Goal: Transaction & Acquisition: Purchase product/service

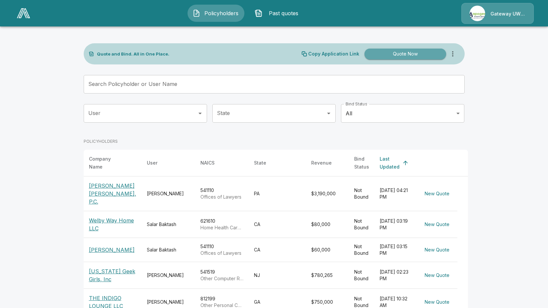
click at [390, 54] on button "Quote Now" at bounding box center [405, 54] width 82 height 11
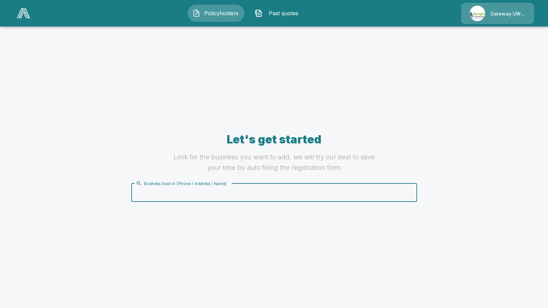
click at [213, 188] on div "Business Search (Phone / Address / Name) Business Search (Phone / Address / Nam…" at bounding box center [274, 193] width 286 height 19
type input "**********"
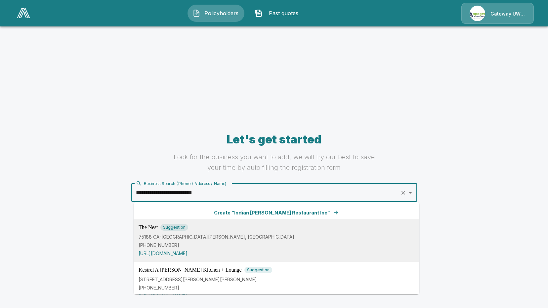
click at [205, 251] on div "The Nest Suggestion 75188 CA-[GEOGRAPHIC_DATA][PERSON_NAME] [PHONE_NUMBER] [URL…" at bounding box center [277, 240] width 276 height 33
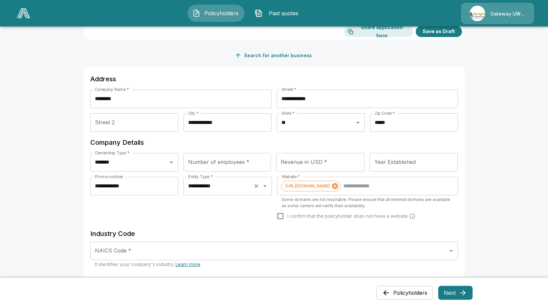
scroll to position [99, 0]
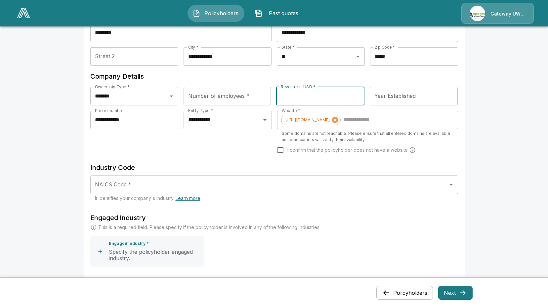
click at [295, 94] on div "Revenue in USD * Revenue in USD *" at bounding box center [320, 96] width 88 height 19
type input "**********"
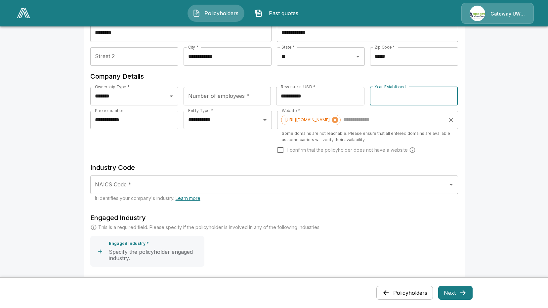
click at [365, 121] on input "Website *" at bounding box center [393, 120] width 103 height 13
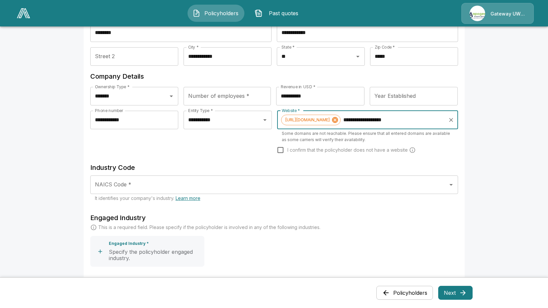
type input "**********"
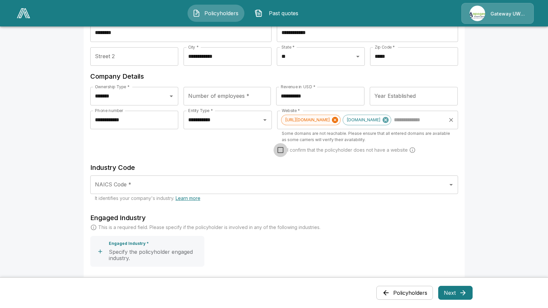
click at [338, 121] on icon at bounding box center [335, 120] width 6 height 6
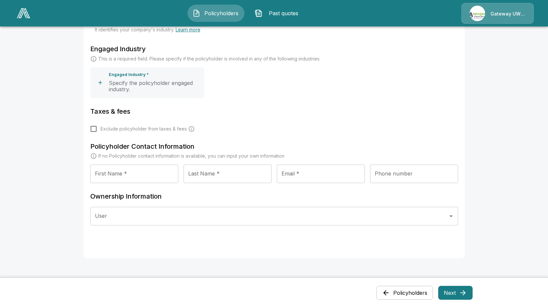
scroll to position [155, 0]
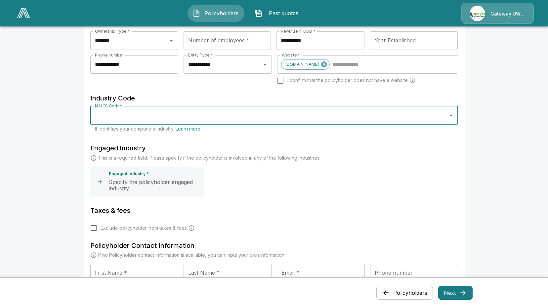
click at [122, 116] on input "NAICS Code *" at bounding box center [269, 115] width 352 height 13
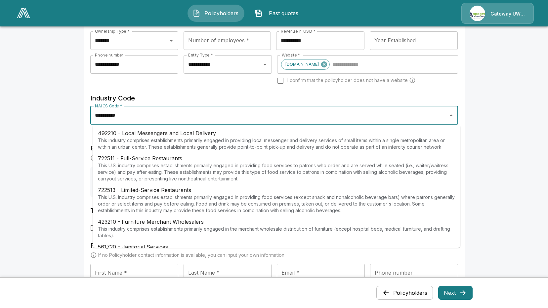
type input "**********"
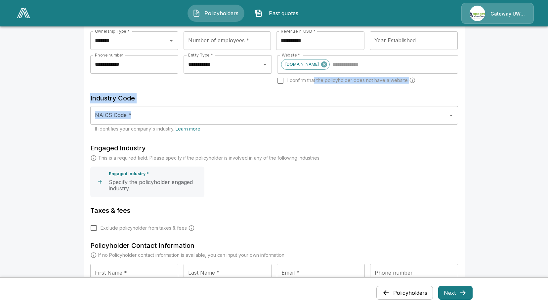
drag, startPoint x: 317, startPoint y: 82, endPoint x: 310, endPoint y: 107, distance: 25.8
click at [310, 107] on div "**********" at bounding box center [274, 111] width 368 height 190
click at [310, 107] on div "NAICS Code *" at bounding box center [274, 115] width 368 height 19
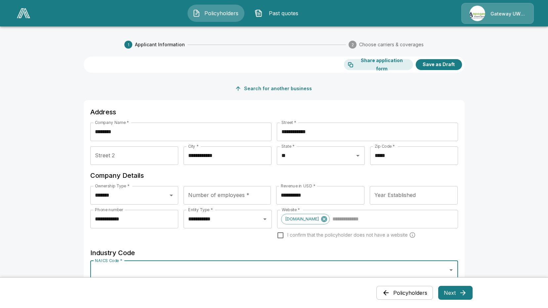
scroll to position [165, 0]
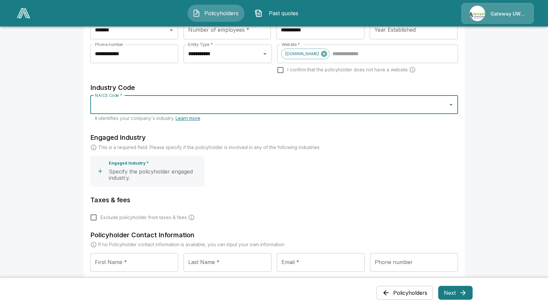
paste input "******"
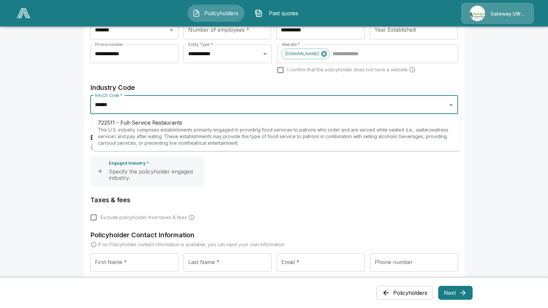
click at [208, 135] on p "This U.S. industry comprises establishments primarily engaged in providing food…" at bounding box center [276, 137] width 357 height 20
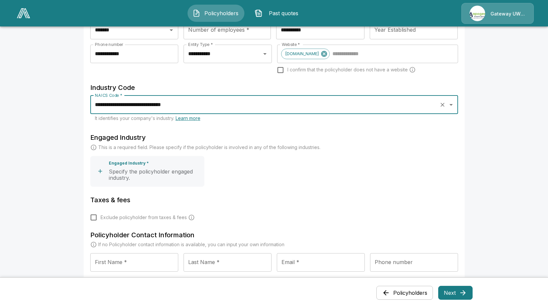
scroll to position [265, 0]
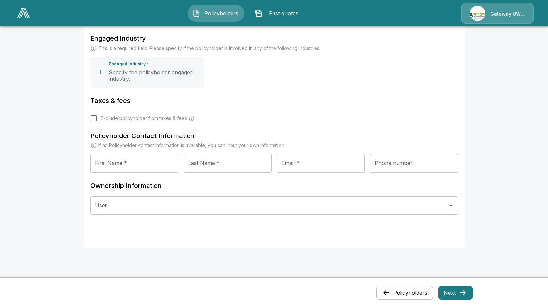
type input "**********"
click at [147, 163] on input "First Name *" at bounding box center [134, 163] width 88 height 19
type input "*"
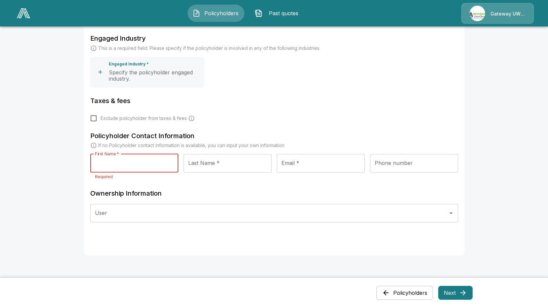
type input "*"
click at [130, 162] on input "First Name *" at bounding box center [134, 163] width 88 height 19
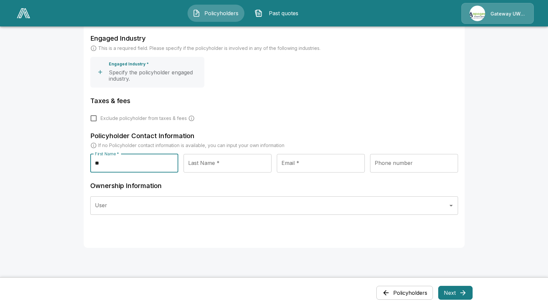
type input "*"
click at [130, 162] on input "******" at bounding box center [134, 163] width 88 height 19
type input "******"
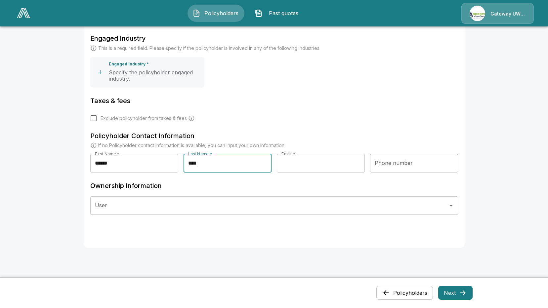
type input "*******"
type input "****"
type input "**********"
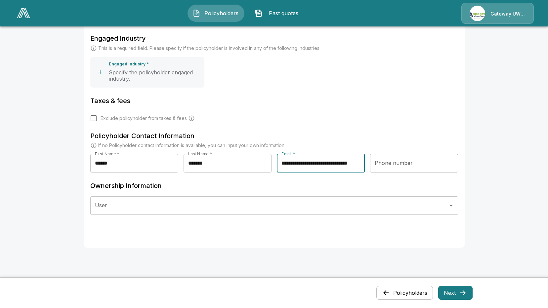
click at [458, 288] on button "Next" at bounding box center [455, 293] width 34 height 14
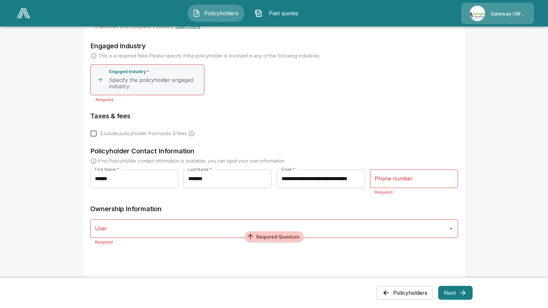
scroll to position [41, 0]
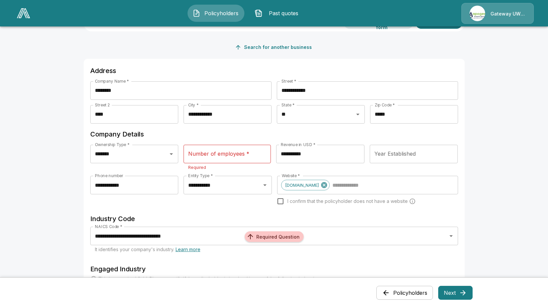
click at [209, 152] on div "Number of employees * Number of employees * Required" at bounding box center [227, 158] width 87 height 26
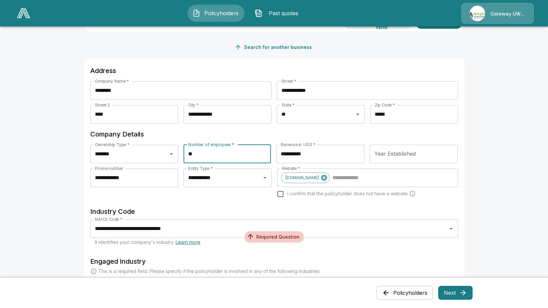
type input "**"
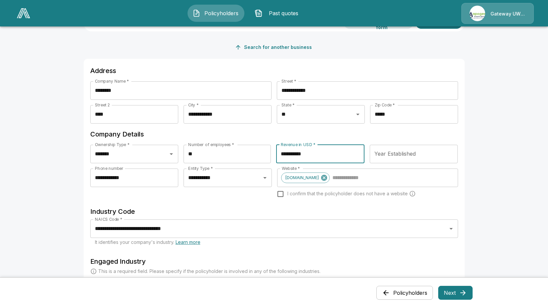
click at [466, 299] on button "Next" at bounding box center [455, 293] width 34 height 14
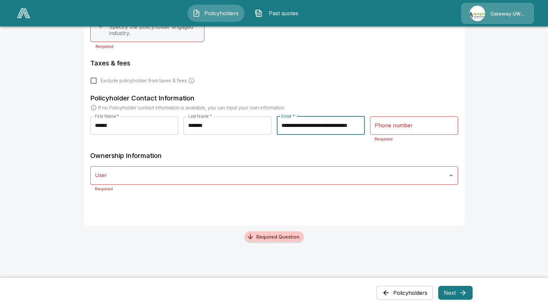
scroll to position [0, 14]
drag, startPoint x: 340, startPoint y: 128, endPoint x: 441, endPoint y: 127, distance: 100.9
click at [441, 128] on div "**********" at bounding box center [274, 131] width 368 height 31
click at [174, 170] on input "User" at bounding box center [269, 175] width 352 height 13
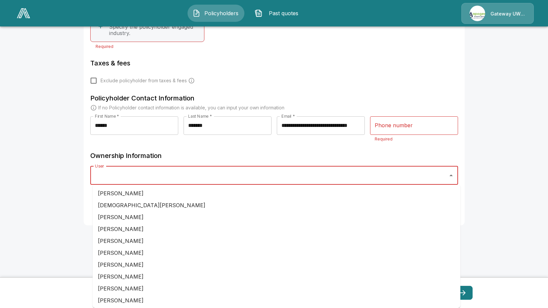
scroll to position [66, 0]
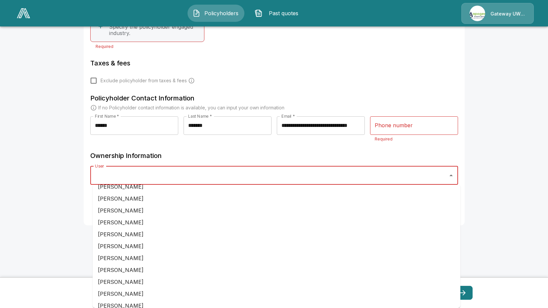
type input "*"
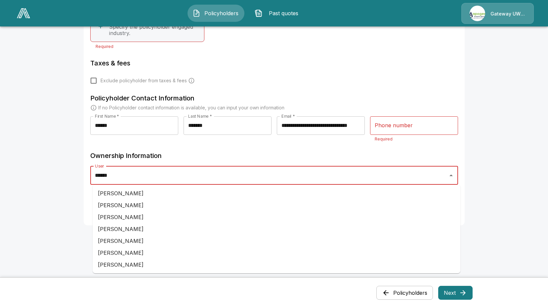
click at [171, 266] on li "[PERSON_NAME]" at bounding box center [277, 265] width 368 height 12
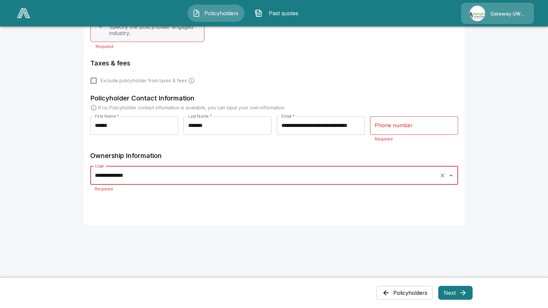
type input "**********"
click at [461, 291] on icon "button" at bounding box center [463, 293] width 8 height 8
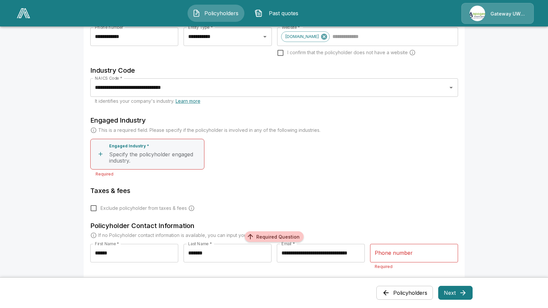
click at [145, 160] on p "Specify the policyholder engaged industry." at bounding box center [155, 157] width 92 height 13
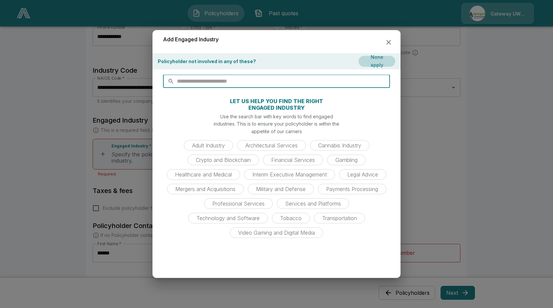
click at [188, 77] on input "text" at bounding box center [283, 81] width 213 height 13
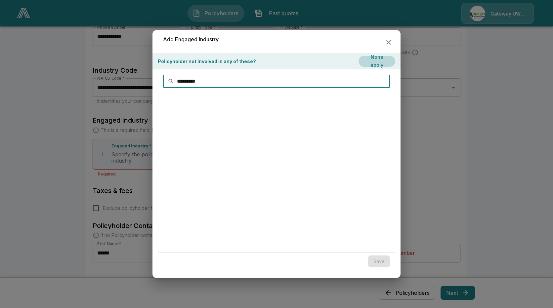
type input "**********"
click at [192, 85] on input "**********" at bounding box center [283, 81] width 213 height 13
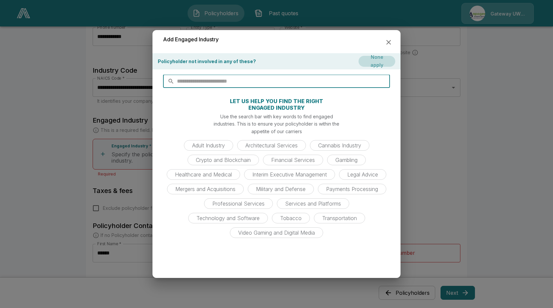
click at [370, 65] on button "None apply" at bounding box center [377, 61] width 37 height 11
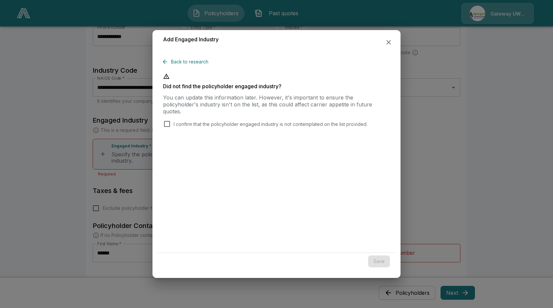
click at [194, 122] on div "Back to research Did not find the policyholder engaged industry? You can update…" at bounding box center [276, 152] width 237 height 199
click at [196, 121] on p "I confirm that the policyholder engaged industry is not contemplated on the lis…" at bounding box center [271, 124] width 194 height 7
click at [197, 121] on p "I confirm that the policyholder engaged industry is not contemplated on the lis…" at bounding box center [271, 124] width 194 height 7
drag, startPoint x: 197, startPoint y: 115, endPoint x: 200, endPoint y: 119, distance: 4.7
click at [200, 121] on p "I confirm that the policyholder engaged industry is not contemplated on the lis…" at bounding box center [271, 124] width 194 height 7
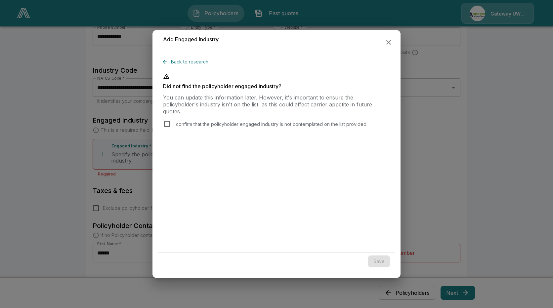
click at [201, 121] on p "I confirm that the policyholder engaged industry is not contemplated on the lis…" at bounding box center [271, 124] width 194 height 7
click at [380, 261] on button "Save" at bounding box center [379, 262] width 22 height 12
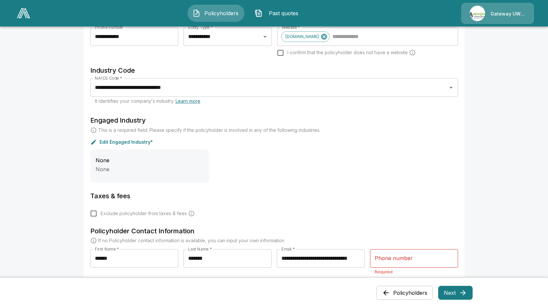
click at [424, 259] on input "Phone number" at bounding box center [414, 258] width 88 height 19
type input "**********"
click at [458, 291] on button "Next" at bounding box center [455, 293] width 34 height 14
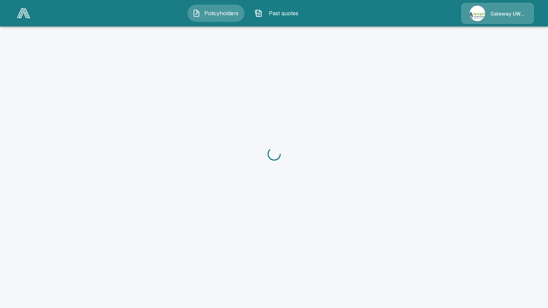
scroll to position [0, 0]
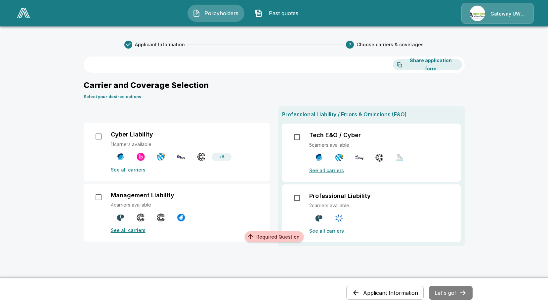
click at [134, 134] on p "Cyber Liability" at bounding box center [132, 134] width 42 height 7
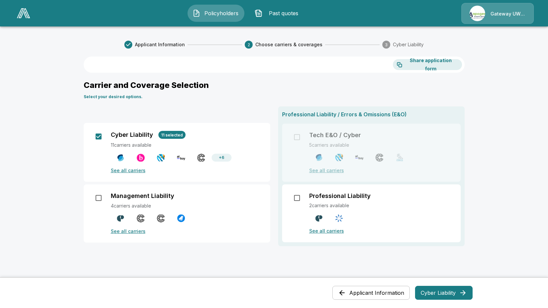
click at [455, 299] on button "Cyber Liability" at bounding box center [444, 293] width 58 height 14
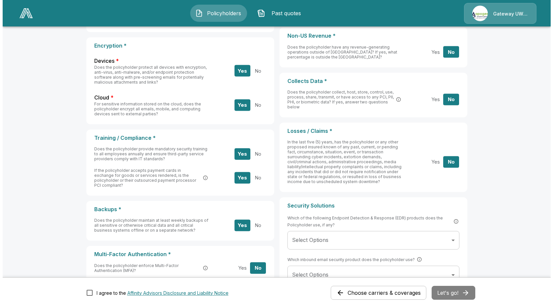
scroll to position [249, 0]
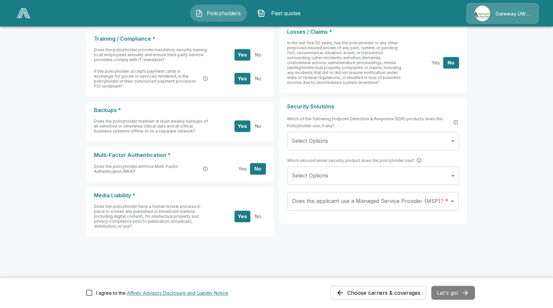
click at [373, 148] on body "Policyholders Past quotes Gateway UW dba Apogee Applicant Information Choose ca…" at bounding box center [276, 29] width 553 height 557
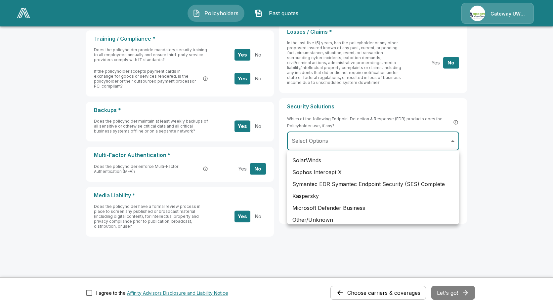
scroll to position [324, 0]
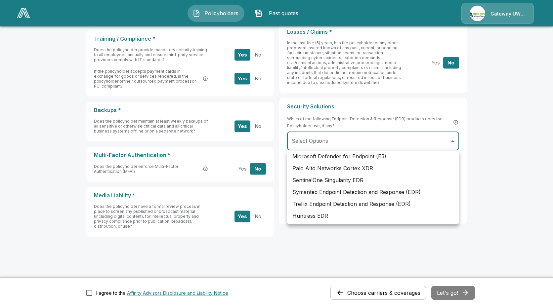
click at [515, 225] on div at bounding box center [276, 154] width 553 height 308
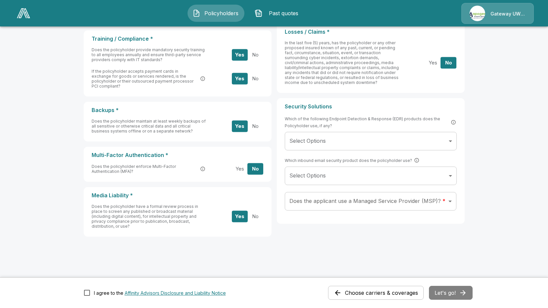
click at [399, 228] on div "Cyber Crime * Do policyholder employees authenticate fund transfer requests, pr…" at bounding box center [274, 62] width 381 height 359
click at [377, 180] on body "Policyholders Past quotes Gateway UW dba Apogee Applicant Information Choose ca…" at bounding box center [274, 29] width 548 height 557
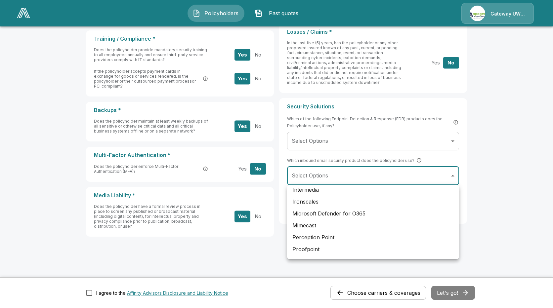
scroll to position [122, 0]
click at [371, 248] on li "Other/Unknown" at bounding box center [373, 251] width 172 height 12
type input "**********"
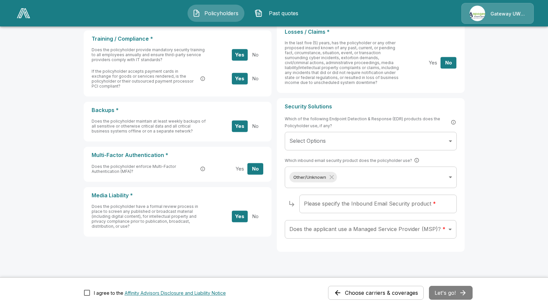
click at [353, 160] on span "Which inbound email security product does the policyholder use?" at bounding box center [352, 160] width 135 height 7
click at [368, 145] on body "Policyholders Past quotes Gateway UW dba Apogee Applicant Information Choose ca…" at bounding box center [276, 37] width 553 height 572
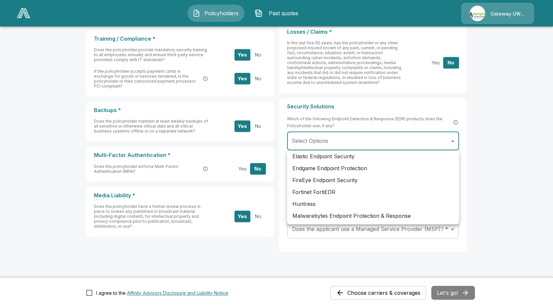
scroll to position [0, 0]
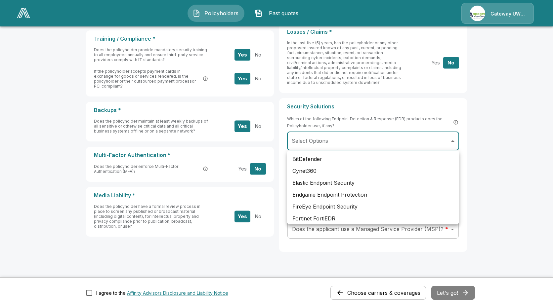
click at [360, 139] on div at bounding box center [276, 154] width 553 height 308
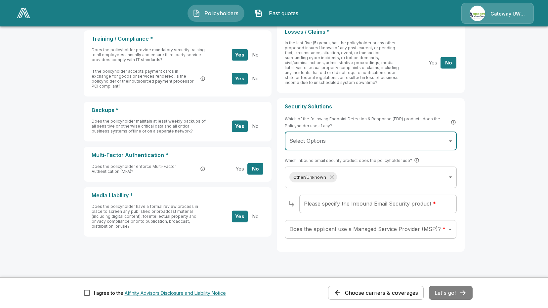
click at [369, 144] on body "Policyholders Past quotes Gateway UW dba Apogee Applicant Information Choose ca…" at bounding box center [274, 37] width 548 height 572
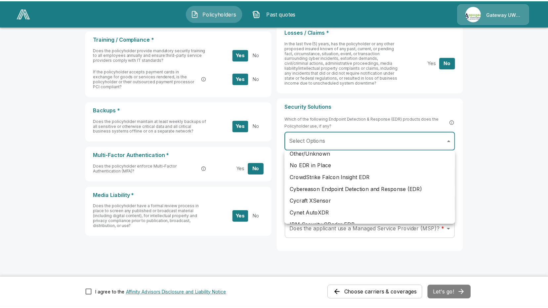
scroll to position [198, 0]
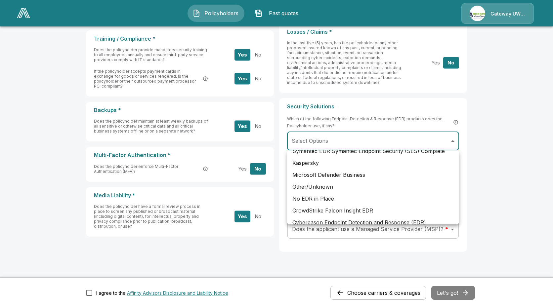
click at [357, 186] on li "Other/Unknown" at bounding box center [373, 187] width 172 height 12
type input "**********"
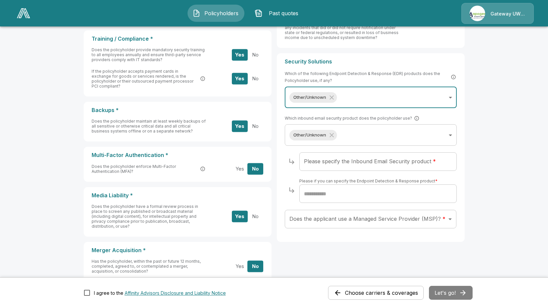
click at [449, 292] on div "Choose carriers & coverages Let's go!" at bounding box center [400, 293] width 145 height 14
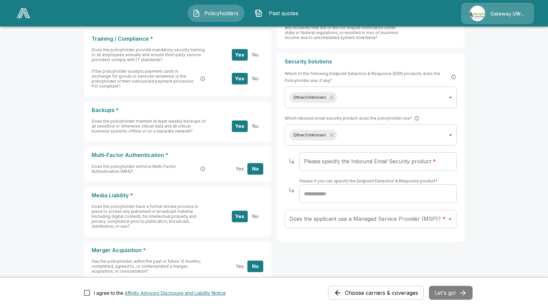
click at [358, 197] on input "text" at bounding box center [377, 194] width 157 height 19
click at [356, 226] on body "Policyholders Past quotes Gateway UW dba Apogee Applicant Information Choose ca…" at bounding box center [274, 52] width 548 height 602
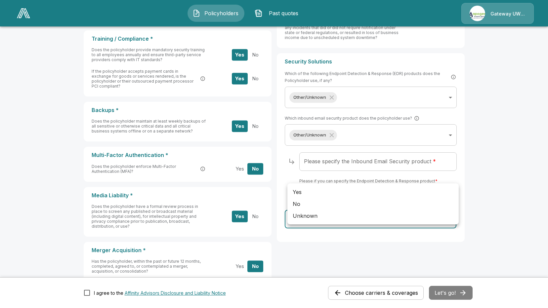
scroll to position [294, 0]
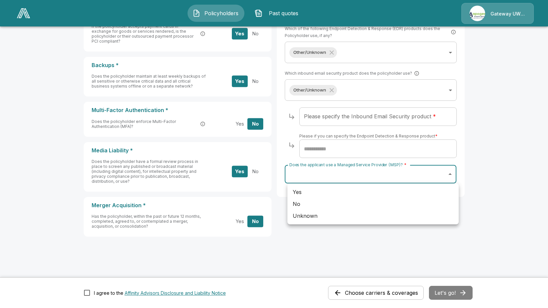
click at [361, 247] on div at bounding box center [274, 154] width 548 height 308
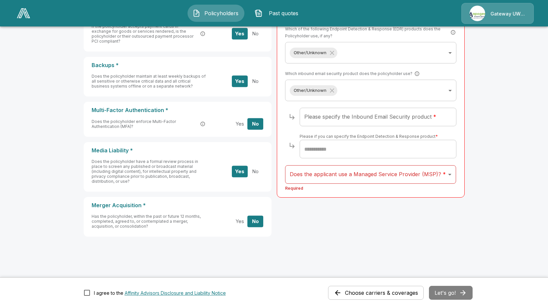
click at [408, 187] on div "Does the applicant use a Managed Service Provider (MSP)? * ​ Does the applicant…" at bounding box center [370, 177] width 171 height 24
click at [410, 173] on body "Policyholders Past quotes Gateway UW dba Apogee Applicant Information Choose ca…" at bounding box center [274, 7] width 548 height 602
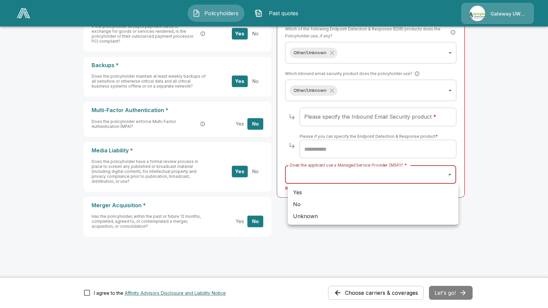
click at [331, 245] on div at bounding box center [274, 154] width 548 height 308
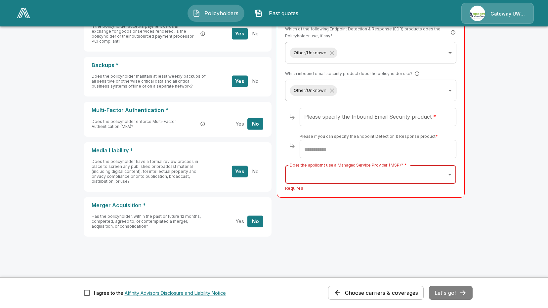
click at [321, 186] on div "Does the applicant use a Managed Service Provider (MSP)? * ​ Does the applicant…" at bounding box center [370, 177] width 171 height 24
click at [322, 179] on body "Policyholders Past quotes Gateway UW dba Apogee Applicant Information Choose ca…" at bounding box center [274, 7] width 548 height 602
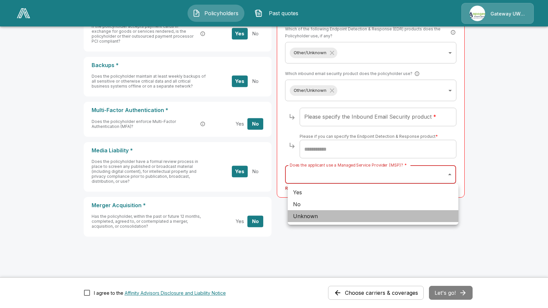
click at [314, 214] on li "Unknown" at bounding box center [373, 216] width 171 height 12
type input "*******"
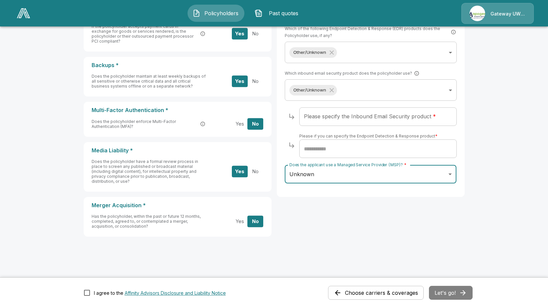
click at [436, 261] on div "General Information * Effective Date * Effective Date * Desired Occurrence/Aggr…" at bounding box center [274, 30] width 381 height 503
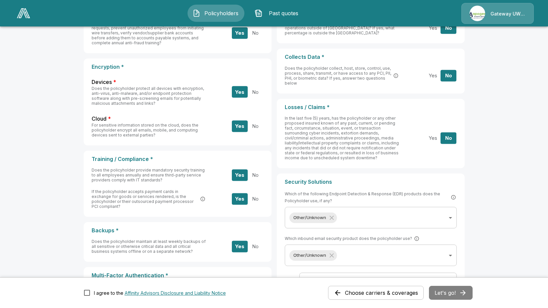
scroll to position [0, 0]
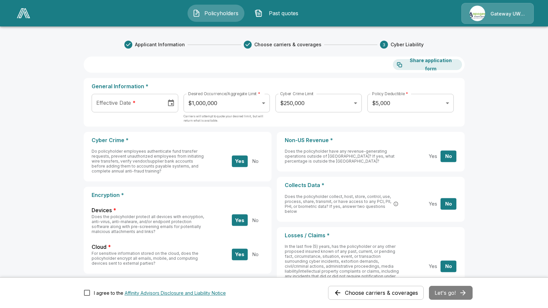
type input "**********"
click at [130, 99] on div "**********" at bounding box center [135, 103] width 87 height 19
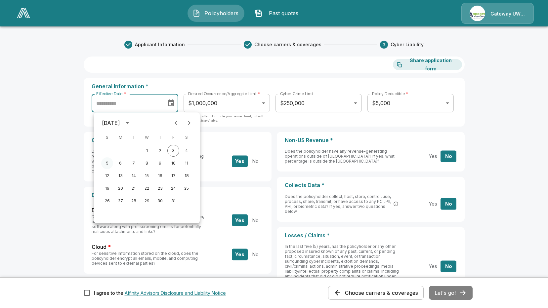
click at [106, 160] on button "5" at bounding box center [107, 163] width 12 height 12
type input "**********"
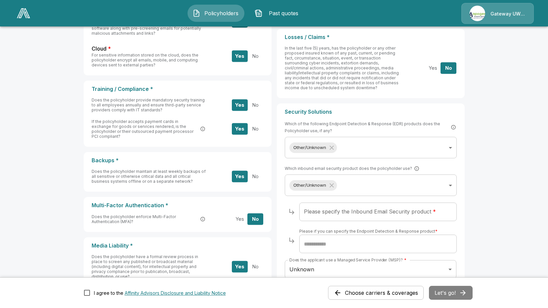
scroll to position [294, 0]
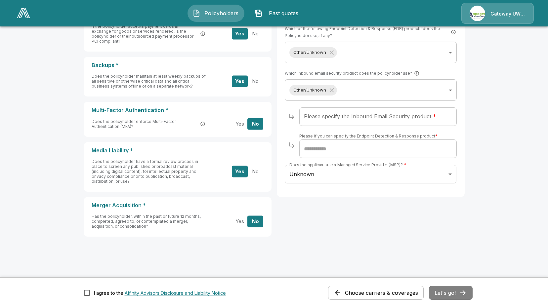
click at [445, 296] on div "Choose carriers & coverages Let's go!" at bounding box center [400, 293] width 145 height 14
click at [452, 292] on div "Choose carriers & coverages Let's go!" at bounding box center [400, 293] width 145 height 14
click at [345, 147] on input "text" at bounding box center [377, 149] width 157 height 19
click at [353, 127] on div "Please specify the Inbound Email Security product * Please specify the Inbound …" at bounding box center [377, 119] width 157 height 24
click at [353, 123] on input "Please specify the Inbound Email Security product *" at bounding box center [377, 116] width 157 height 19
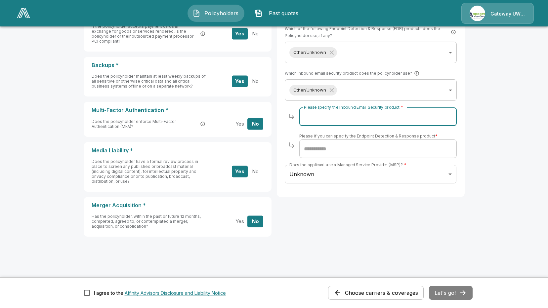
click at [426, 117] on input "Please specify the Inbound Email Security product *" at bounding box center [377, 116] width 157 height 19
click at [415, 118] on input "Please specify the Inbound Email Security product *" at bounding box center [377, 116] width 157 height 19
type input "*******"
click at [441, 254] on div "**********" at bounding box center [274, 30] width 381 height 503
click at [372, 145] on input "text" at bounding box center [377, 149] width 157 height 19
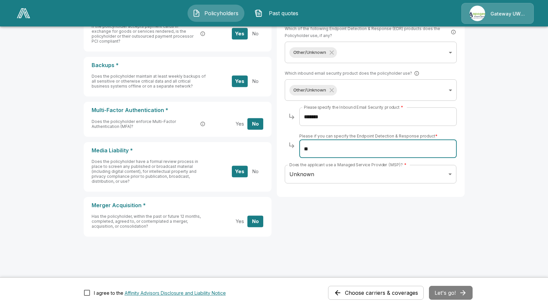
type input "*"
type input "*******"
click at [456, 292] on div "Choose carriers & coverages Let's go!" at bounding box center [400, 293] width 145 height 14
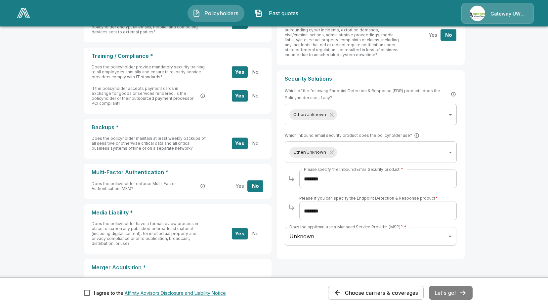
scroll to position [265, 0]
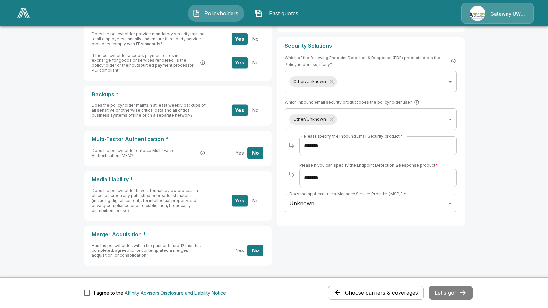
click at [354, 205] on body "**********" at bounding box center [274, 36] width 548 height 602
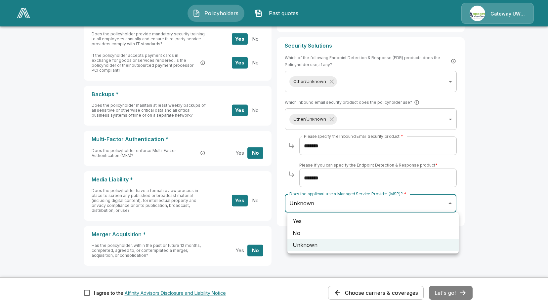
click at [328, 245] on li "Unknown" at bounding box center [372, 245] width 171 height 12
click at [348, 175] on input "*******" at bounding box center [377, 178] width 157 height 19
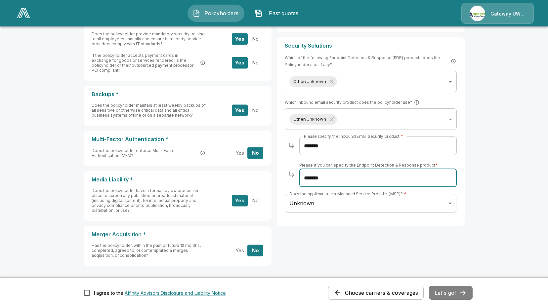
drag, startPoint x: 348, startPoint y: 175, endPoint x: 220, endPoint y: 154, distance: 129.5
click at [220, 154] on div "Cyber Crime * Do policyholder employees authenticate fund transfer requests, pr…" at bounding box center [274, 69] width 381 height 404
click at [325, 145] on input "*******" at bounding box center [377, 146] width 157 height 19
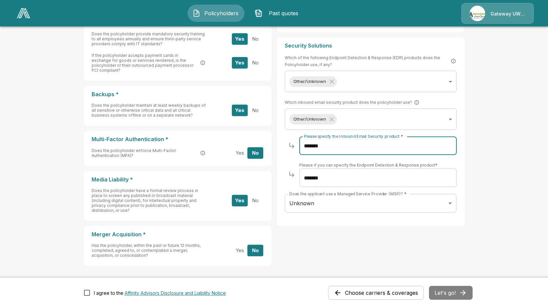
click at [351, 150] on input "*******" at bounding box center [377, 146] width 157 height 19
click at [423, 156] on div "Please specify the Inbound Email Security product * ******* Please specify the …" at bounding box center [377, 149] width 157 height 24
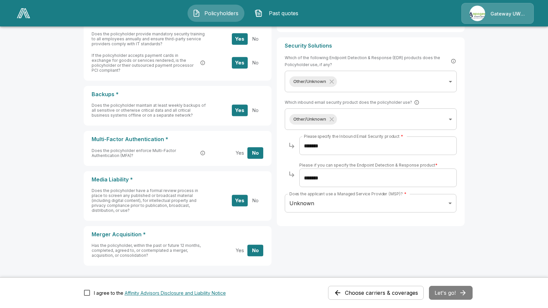
click at [418, 181] on input "*******" at bounding box center [377, 178] width 157 height 19
drag, startPoint x: 442, startPoint y: 288, endPoint x: 444, endPoint y: 291, distance: 3.6
click at [443, 290] on div "Choose carriers & coverages Let's go!" at bounding box center [400, 293] width 145 height 14
click at [445, 295] on div "Choose carriers & coverages Let's go!" at bounding box center [400, 293] width 145 height 14
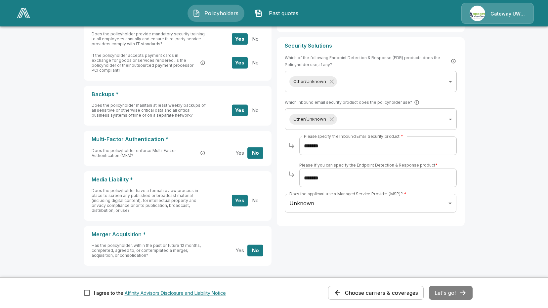
click at [445, 295] on div "Choose carriers & coverages Let's go!" at bounding box center [400, 293] width 145 height 14
drag, startPoint x: 445, startPoint y: 295, endPoint x: 402, endPoint y: 295, distance: 43.0
click at [442, 295] on div "Choose carriers & coverages Let's go!" at bounding box center [400, 293] width 145 height 14
click at [107, 293] on div "I agree to the Affinity Advisors Disclosure and Liability Notice" at bounding box center [160, 293] width 132 height 7
click at [452, 296] on button "Let's go!" at bounding box center [451, 293] width 44 height 14
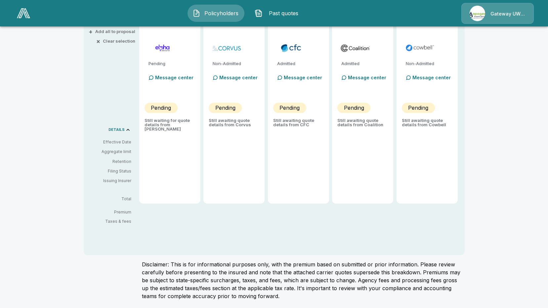
scroll to position [59, 0]
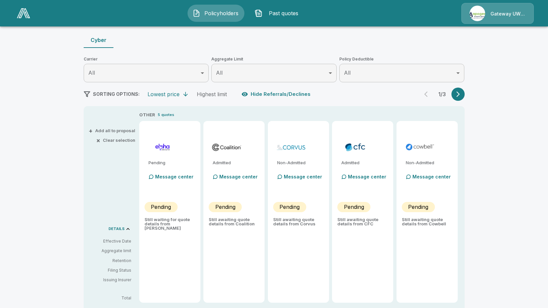
type input "*******"
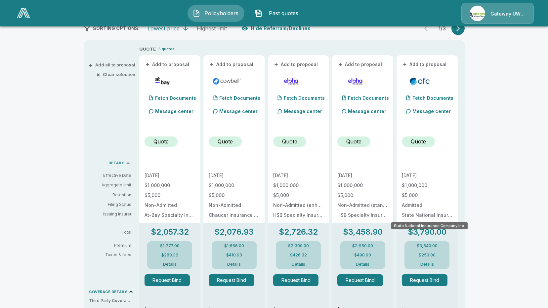
scroll to position [92, 0]
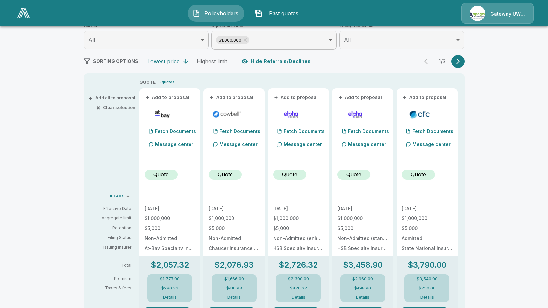
click at [459, 63] on icon "button" at bounding box center [458, 61] width 7 height 7
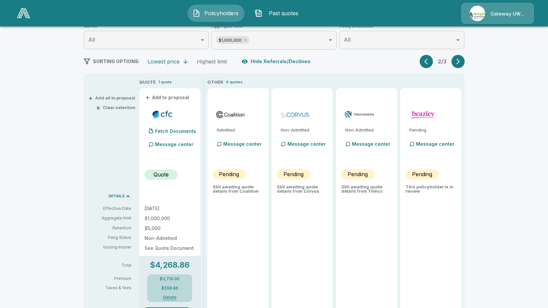
scroll to position [125, 0]
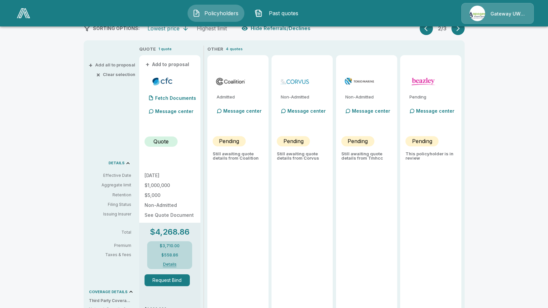
click at [428, 27] on icon "button" at bounding box center [425, 29] width 3 height 6
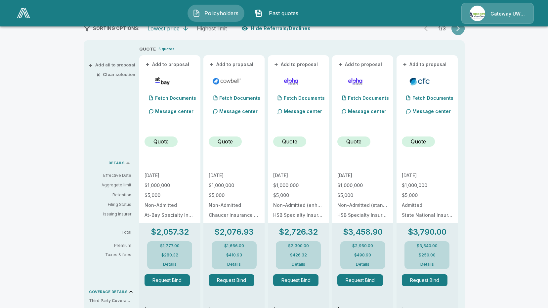
click at [460, 28] on icon "button" at bounding box center [457, 29] width 3 height 6
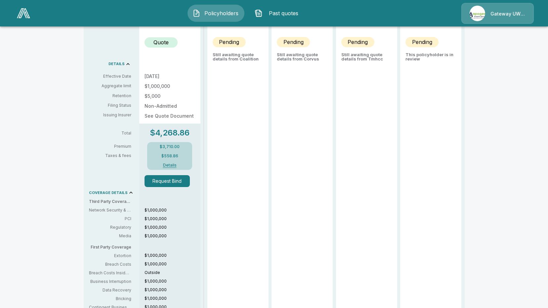
scroll to position [59, 0]
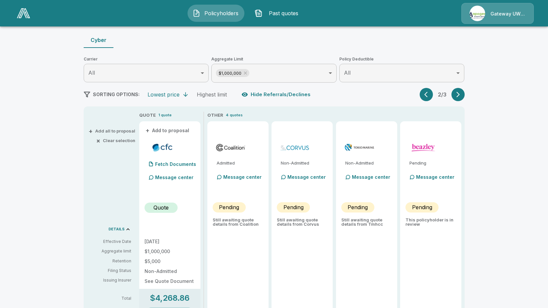
click at [433, 95] on button "button" at bounding box center [426, 94] width 13 height 13
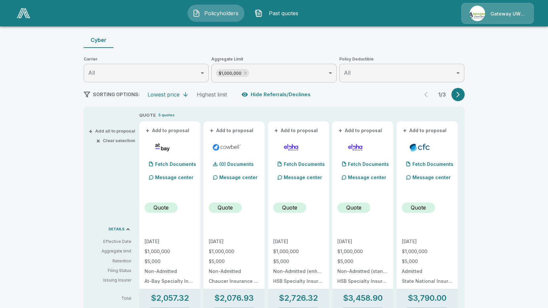
scroll to position [92, 0]
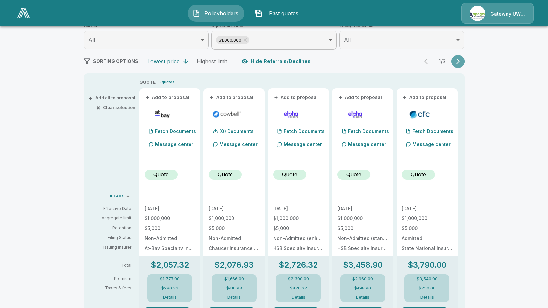
click at [464, 65] on button "button" at bounding box center [457, 61] width 13 height 13
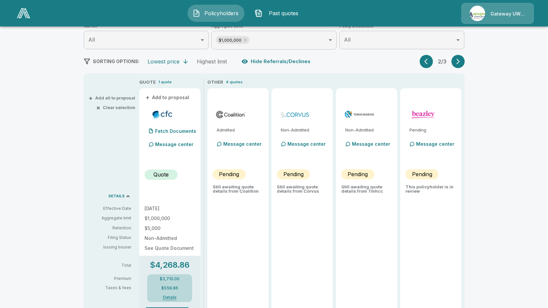
click at [461, 64] on icon "button" at bounding box center [458, 61] width 7 height 7
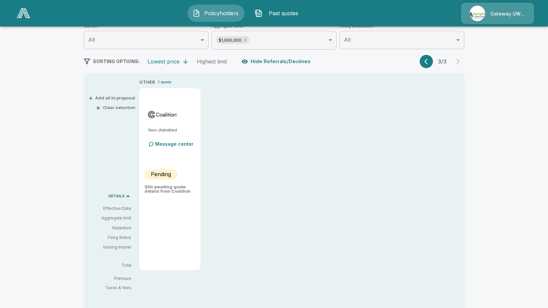
click at [431, 62] on icon "button" at bounding box center [427, 61] width 7 height 7
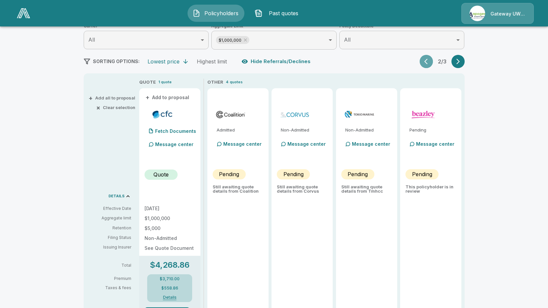
click at [431, 62] on icon "button" at bounding box center [427, 61] width 7 height 7
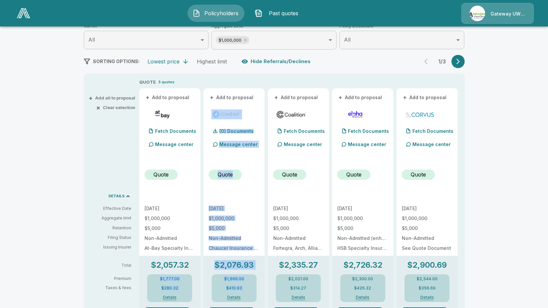
drag, startPoint x: 164, startPoint y: 282, endPoint x: 264, endPoint y: 285, distance: 100.2
click at [264, 285] on div "QUOTE 5 quotes + Add to proposal Fetch Documents Message center Quote [DATE] $1…" at bounding box center [301, 295] width 325 height 432
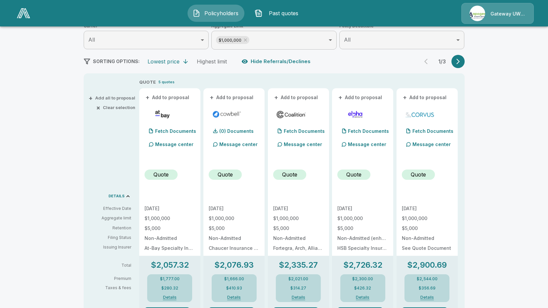
scroll to position [125, 0]
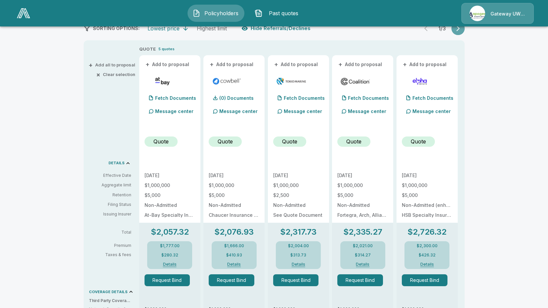
click at [464, 28] on button "button" at bounding box center [457, 28] width 13 height 13
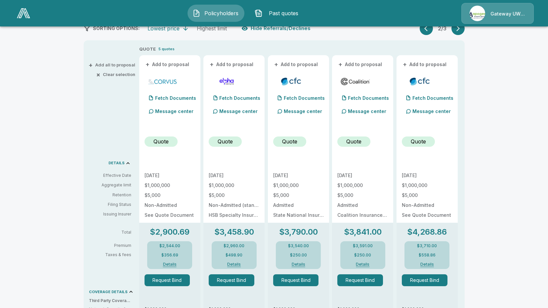
click at [468, 37] on div "Policyholders / The Nest / Quote Quote Results Broker Name [PERSON_NAME] 11 Quo…" at bounding box center [274, 222] width 397 height 627
click at [460, 32] on button "button" at bounding box center [457, 28] width 13 height 13
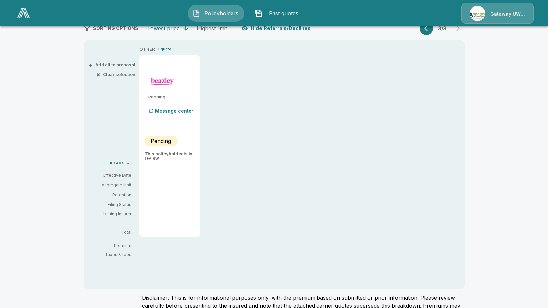
click at [435, 31] on div "3 / 3" at bounding box center [442, 28] width 45 height 13
click at [433, 33] on button "button" at bounding box center [426, 28] width 13 height 13
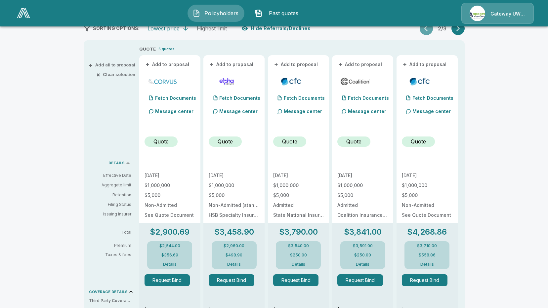
click at [432, 33] on button "button" at bounding box center [426, 28] width 13 height 13
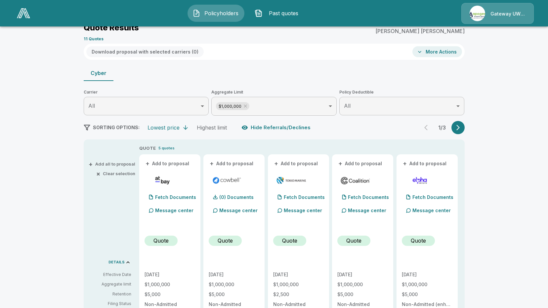
scroll to position [0, 0]
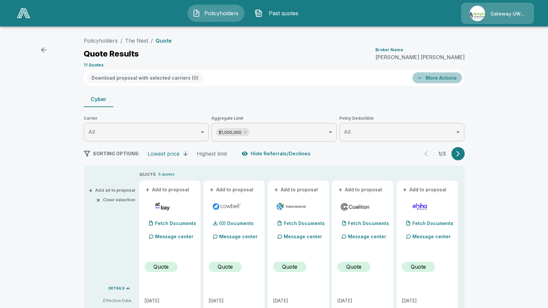
click at [438, 78] on button "More Actions" at bounding box center [437, 77] width 50 height 11
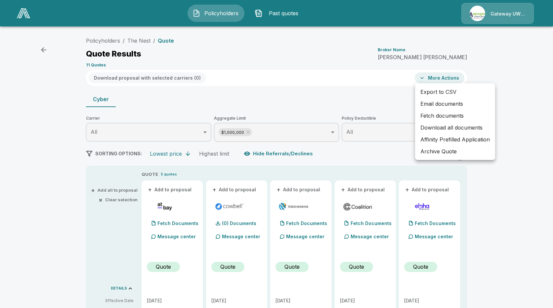
click at [71, 218] on div at bounding box center [276, 154] width 553 height 308
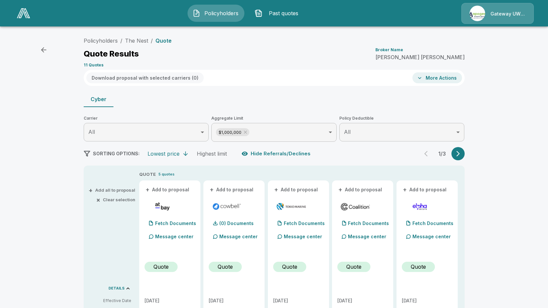
scroll to position [165, 0]
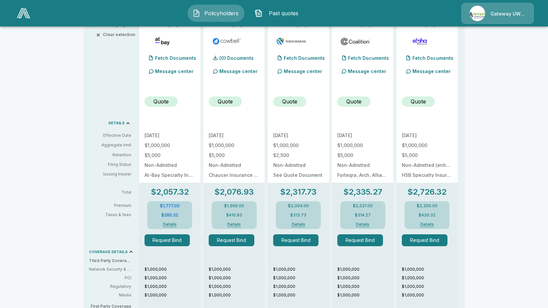
drag, startPoint x: 152, startPoint y: 212, endPoint x: 186, endPoint y: 214, distance: 34.5
click at [186, 214] on div "$1,777.00 $280.32 Details" at bounding box center [169, 215] width 45 height 28
drag, startPoint x: 186, startPoint y: 214, endPoint x: 157, endPoint y: 212, distance: 29.5
click at [157, 212] on div "$1,777.00 $280.32 Details" at bounding box center [169, 215] width 45 height 28
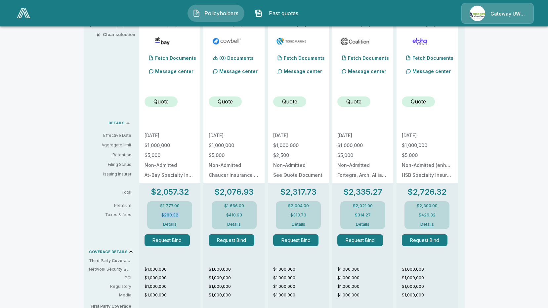
click at [490, 111] on div "Policyholders / The Nest / Quote Quote Results Broker Name [PERSON_NAME] 11 Quo…" at bounding box center [274, 180] width 548 height 629
drag, startPoint x: 152, startPoint y: 210, endPoint x: 191, endPoint y: 215, distance: 39.0
click at [191, 215] on div "$1,777.00 $280.32 Details" at bounding box center [169, 215] width 45 height 28
drag, startPoint x: 189, startPoint y: 216, endPoint x: 158, endPoint y: 216, distance: 31.1
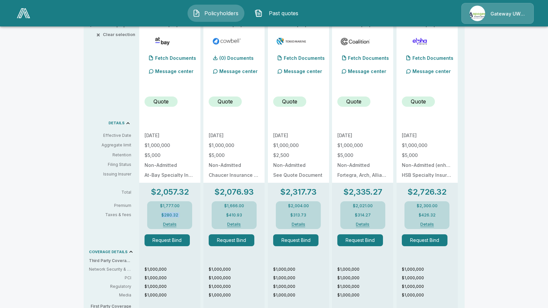
click at [158, 216] on div "$1,777.00 $280.32 Details" at bounding box center [169, 215] width 45 height 28
drag, startPoint x: 158, startPoint y: 216, endPoint x: 161, endPoint y: 214, distance: 3.7
click at [161, 214] on div "$1,777.00 $280.32 Details" at bounding box center [169, 215] width 45 height 28
drag, startPoint x: 161, startPoint y: 214, endPoint x: 191, endPoint y: 216, distance: 30.5
click at [191, 216] on div "$1,777.00 $280.32 Details" at bounding box center [169, 215] width 45 height 28
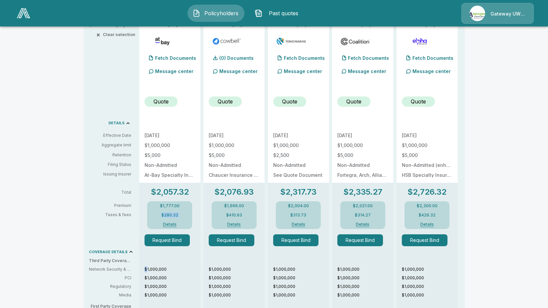
drag, startPoint x: 191, startPoint y: 216, endPoint x: 187, endPoint y: 215, distance: 4.7
click at [187, 215] on div "$1,777.00 $280.32 Details" at bounding box center [169, 215] width 45 height 28
drag, startPoint x: 161, startPoint y: 215, endPoint x: 187, endPoint y: 216, distance: 25.8
click at [187, 216] on div "$1,777.00 $280.32 Details" at bounding box center [169, 215] width 45 height 28
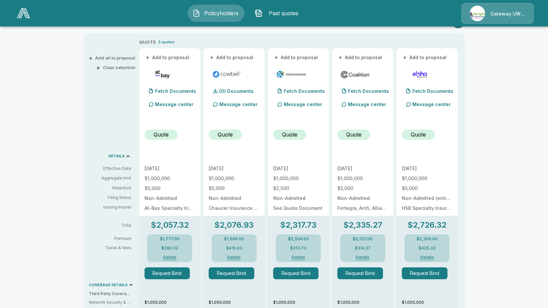
drag, startPoint x: 99, startPoint y: 238, endPoint x: 106, endPoint y: 230, distance: 10.7
drag, startPoint x: 106, startPoint y: 230, endPoint x: 85, endPoint y: 233, distance: 21.0
click at [85, 233] on div "Policyholders / The Nest / Quote Quote Results Broker Name [PERSON_NAME] 11 Quo…" at bounding box center [274, 215] width 397 height 627
drag, startPoint x: 147, startPoint y: 224, endPoint x: 202, endPoint y: 223, distance: 54.6
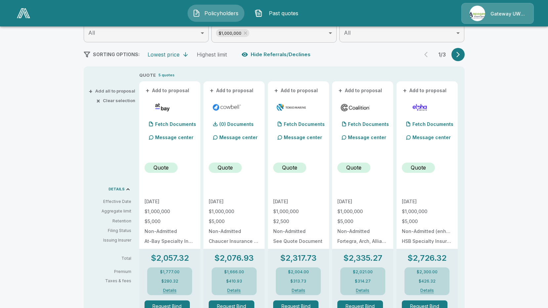
click at [461, 53] on icon "button" at bounding box center [458, 54] width 7 height 7
click at [464, 52] on button "button" at bounding box center [457, 54] width 13 height 13
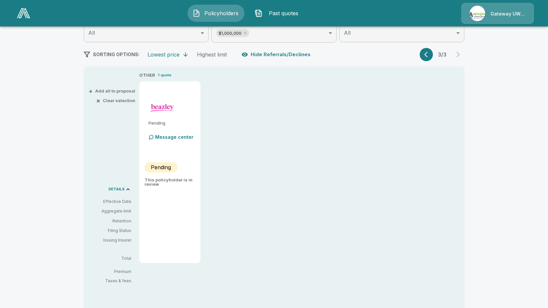
click at [435, 50] on div "3 / 3" at bounding box center [442, 54] width 45 height 13
click at [429, 56] on icon "button" at bounding box center [427, 54] width 7 height 7
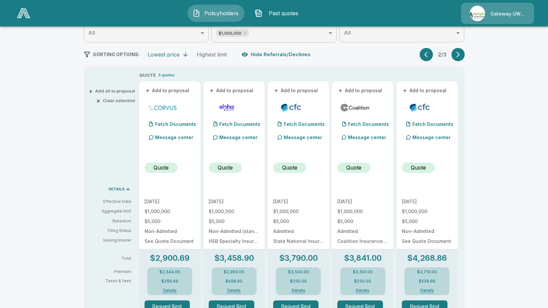
click at [429, 56] on icon "button" at bounding box center [427, 54] width 7 height 7
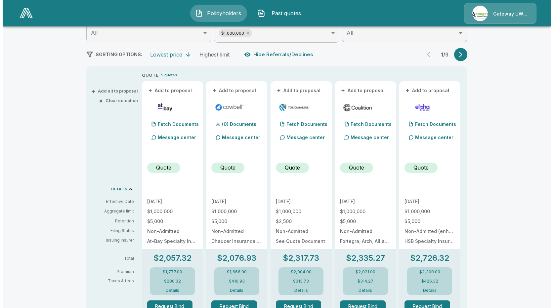
scroll to position [0, 0]
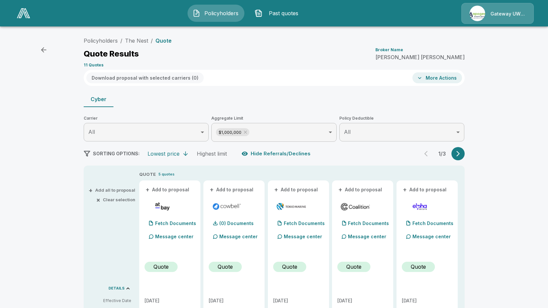
click at [448, 75] on button "More Actions" at bounding box center [437, 77] width 50 height 11
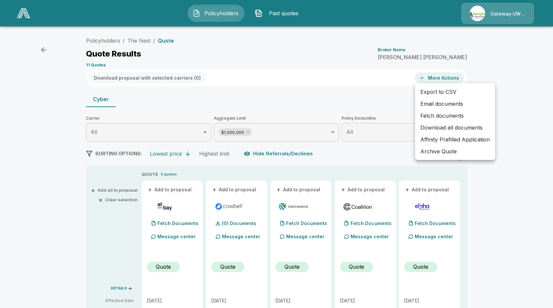
click at [432, 101] on li "Email documents" at bounding box center [455, 104] width 80 height 12
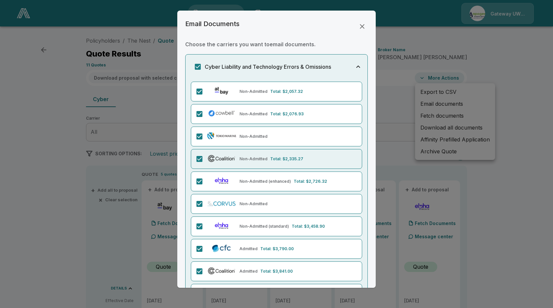
click at [233, 162] on img at bounding box center [221, 158] width 30 height 9
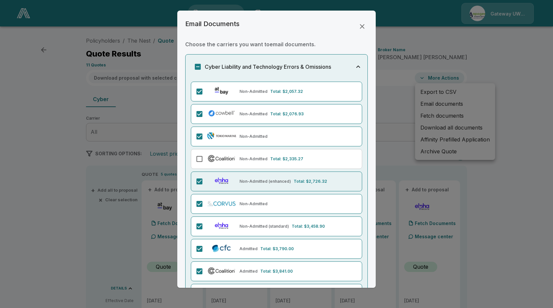
click at [231, 187] on div at bounding box center [221, 181] width 30 height 11
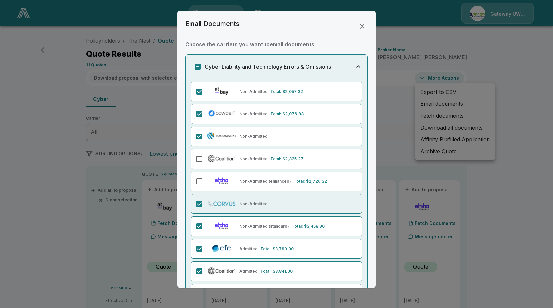
click at [231, 203] on img at bounding box center [221, 203] width 30 height 9
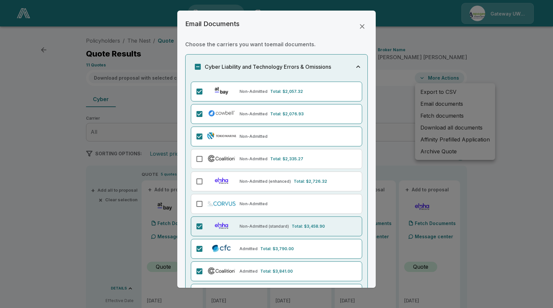
click at [231, 229] on img at bounding box center [221, 225] width 30 height 9
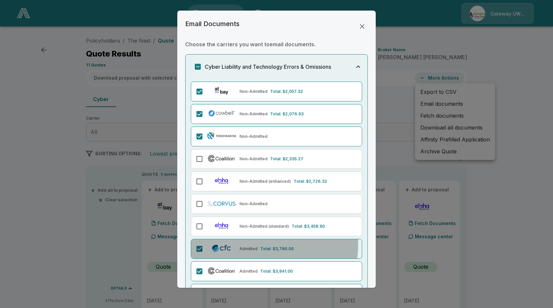
click at [230, 242] on div "Admitted Total: $3,790.00" at bounding box center [276, 249] width 171 height 20
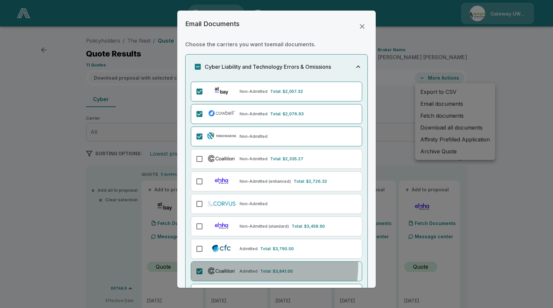
click at [227, 265] on div "Admitted Total: $3,841.00" at bounding box center [276, 272] width 171 height 20
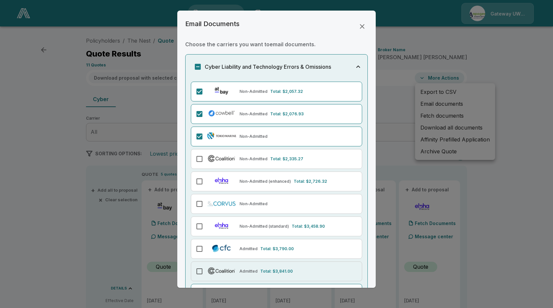
scroll to position [50, 0]
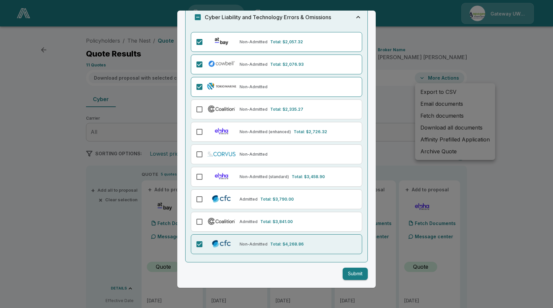
click at [239, 244] on div "Non-Admitted Total: $4,268.86" at bounding box center [276, 244] width 171 height 20
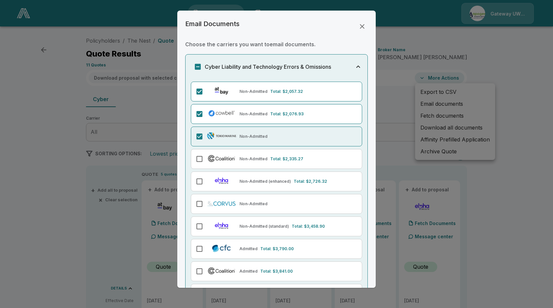
click at [241, 135] on p "Non-Admitted" at bounding box center [253, 137] width 28 height 6
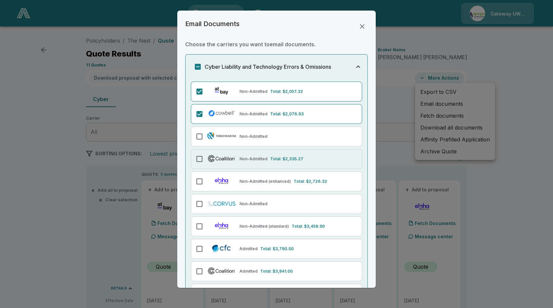
click at [245, 163] on div "Non-Admitted Total: $2,335.27" at bounding box center [276, 159] width 171 height 20
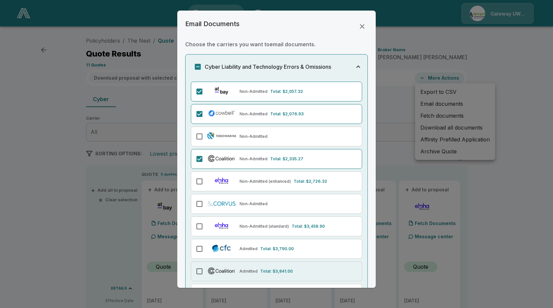
scroll to position [50, 0]
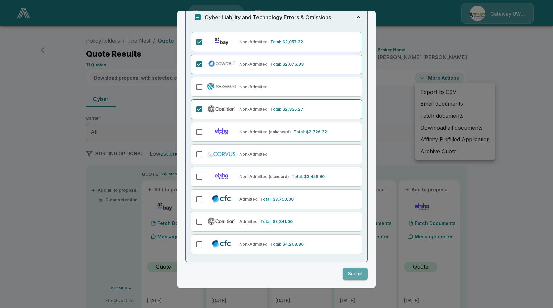
click at [357, 275] on button "Submit" at bounding box center [355, 274] width 25 height 12
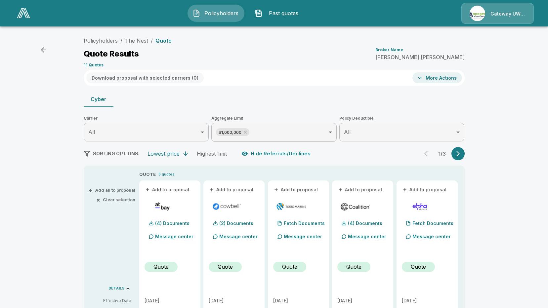
click at [428, 73] on button "More Actions" at bounding box center [437, 77] width 50 height 11
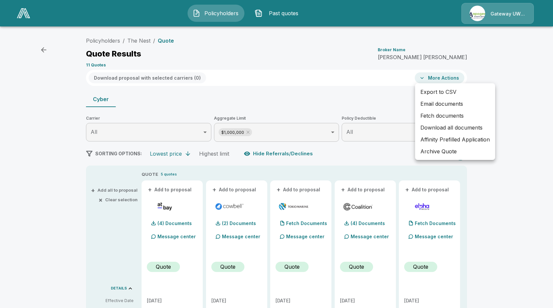
click at [428, 78] on div at bounding box center [276, 154] width 553 height 308
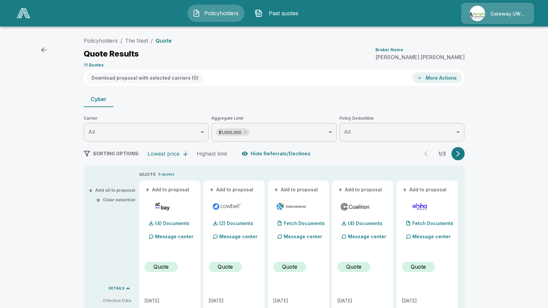
click at [429, 79] on button "More Actions" at bounding box center [437, 77] width 50 height 11
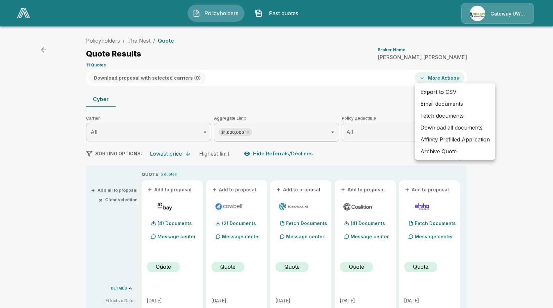
click at [430, 104] on li "Email documents" at bounding box center [455, 104] width 80 height 12
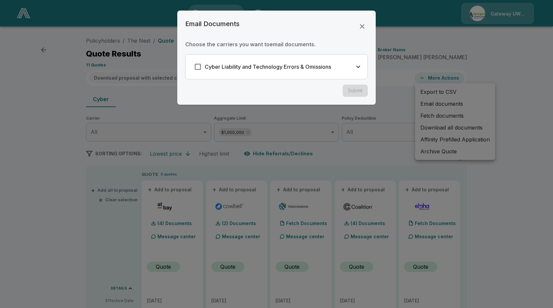
click at [254, 77] on div "Cyber Liability and Technology Errors & Omissions" at bounding box center [277, 67] width 182 height 24
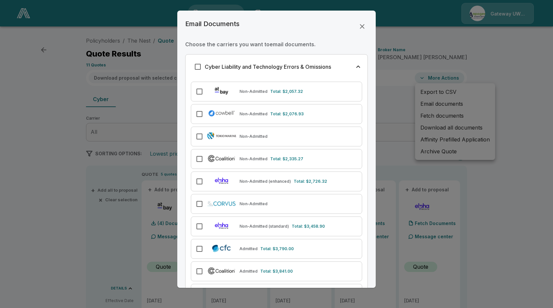
click at [231, 97] on div at bounding box center [221, 91] width 30 height 11
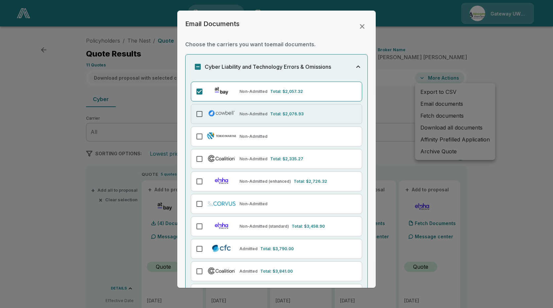
click at [233, 110] on img at bounding box center [221, 113] width 30 height 9
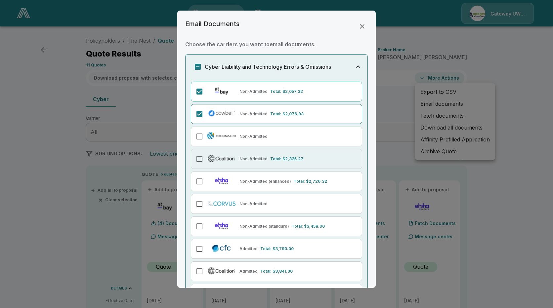
click at [236, 160] on img at bounding box center [221, 158] width 30 height 9
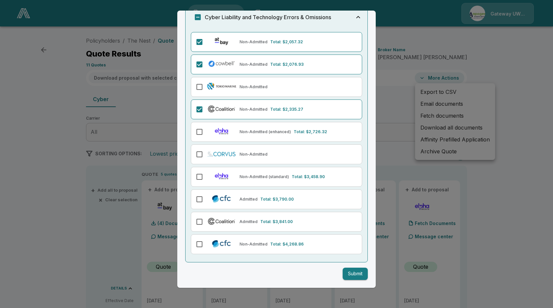
click at [348, 275] on button "Submit" at bounding box center [355, 274] width 25 height 12
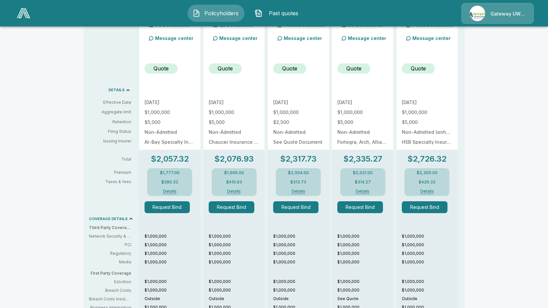
scroll to position [99, 0]
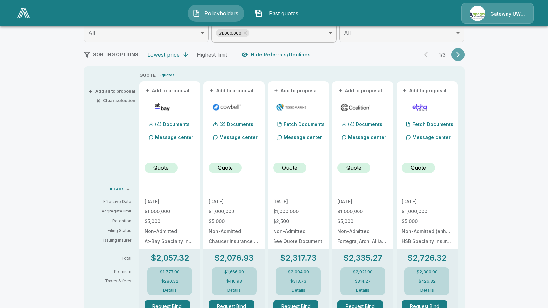
click at [457, 55] on icon "button" at bounding box center [458, 54] width 7 height 7
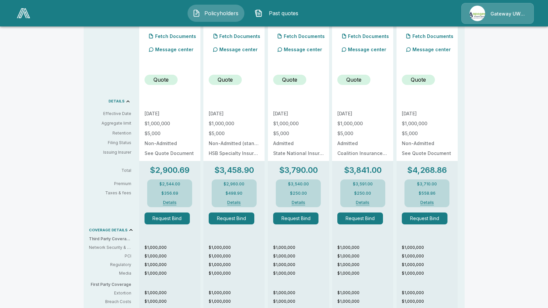
scroll to position [121, 0]
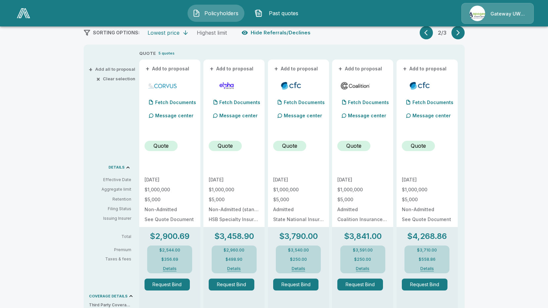
click at [427, 34] on icon "button" at bounding box center [427, 32] width 7 height 7
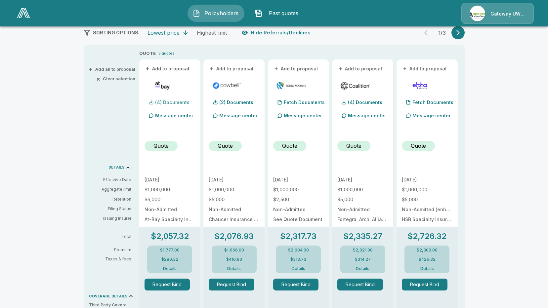
click at [164, 103] on p "(4) Documents" at bounding box center [172, 102] width 34 height 5
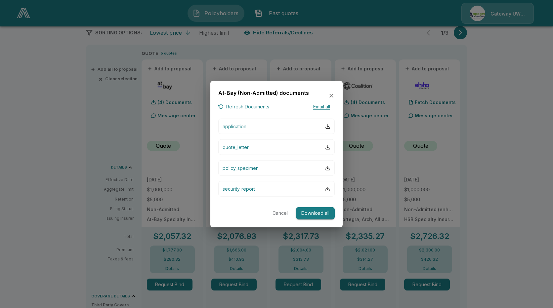
click at [310, 210] on button "Download all" at bounding box center [315, 213] width 39 height 12
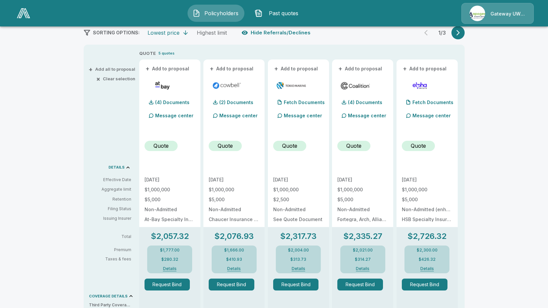
click at [177, 256] on div "$1,777.00 $280.32 Details" at bounding box center [169, 260] width 45 height 28
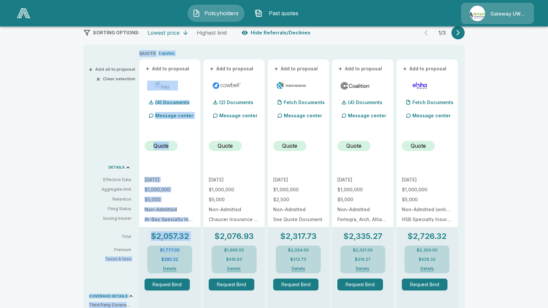
drag, startPoint x: 180, startPoint y: 259, endPoint x: 140, endPoint y: 254, distance: 41.0
click at [140, 254] on div "+ Add all to proposal × Clear selection DETAILS Effective Date Aggregate limit …" at bounding box center [274, 266] width 381 height 443
drag, startPoint x: 140, startPoint y: 254, endPoint x: 174, endPoint y: 258, distance: 34.3
click at [174, 258] on p "$280.32" at bounding box center [169, 260] width 17 height 4
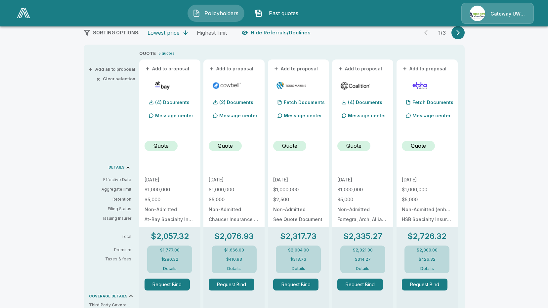
click at [167, 258] on p "$280.32" at bounding box center [169, 260] width 17 height 4
drag, startPoint x: 167, startPoint y: 258, endPoint x: 173, endPoint y: 260, distance: 6.0
copy p "280.32"
click at [451, 37] on div "1 / 3" at bounding box center [442, 32] width 45 height 13
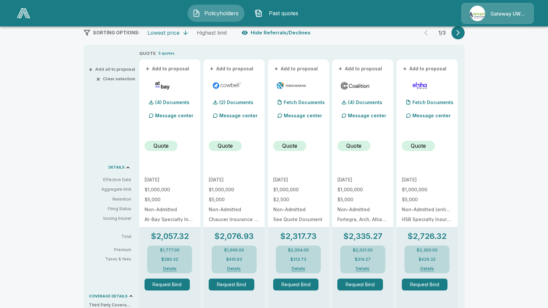
click at [452, 36] on div "1 / 3" at bounding box center [442, 32] width 45 height 13
click at [456, 39] on div "1 / 3" at bounding box center [442, 32] width 45 height 13
click at [456, 38] on div "1 / 3" at bounding box center [442, 32] width 45 height 13
click at [458, 36] on button "button" at bounding box center [457, 32] width 13 height 13
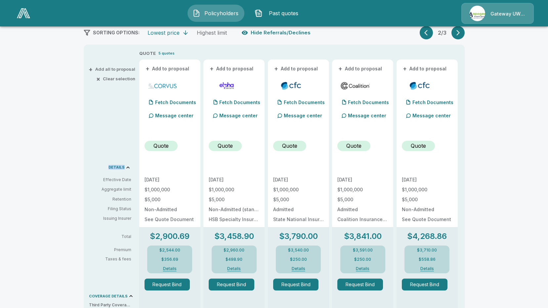
click at [458, 36] on icon "button" at bounding box center [458, 32] width 7 height 7
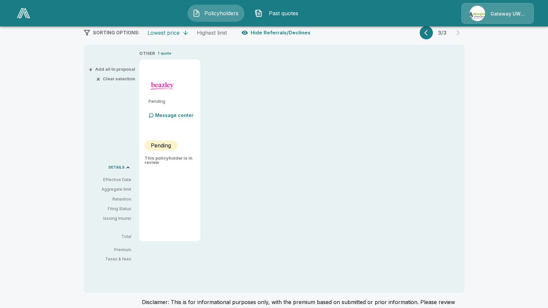
click at [447, 35] on p "3 / 3" at bounding box center [442, 32] width 13 height 5
click at [424, 33] on button "button" at bounding box center [426, 32] width 13 height 13
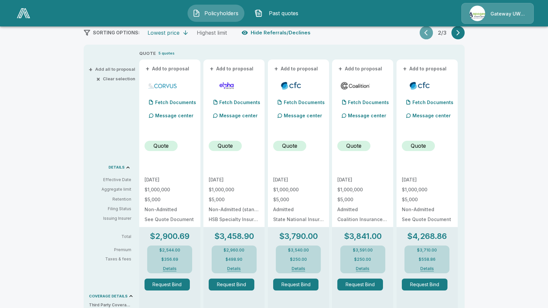
click at [424, 33] on button "button" at bounding box center [426, 32] width 13 height 13
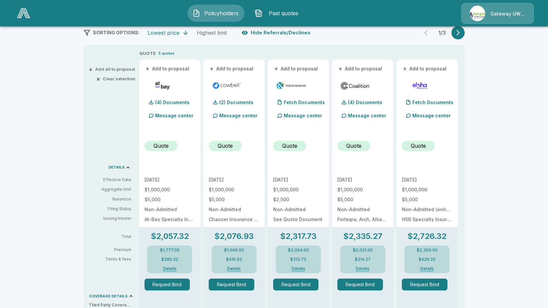
scroll to position [187, 0]
